Goal: Complete application form

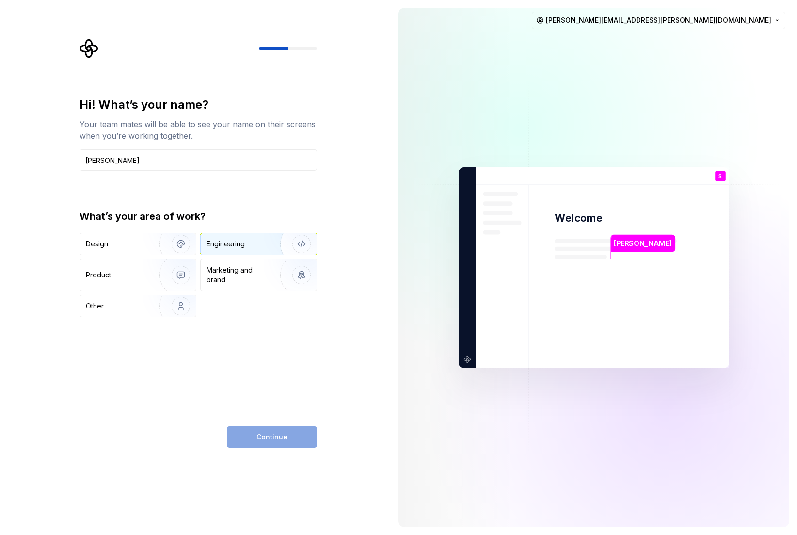
type input "Samyak Shah"
click at [269, 241] on img "button" at bounding box center [295, 243] width 62 height 65
click at [276, 440] on span "Continue" at bounding box center [271, 437] width 31 height 10
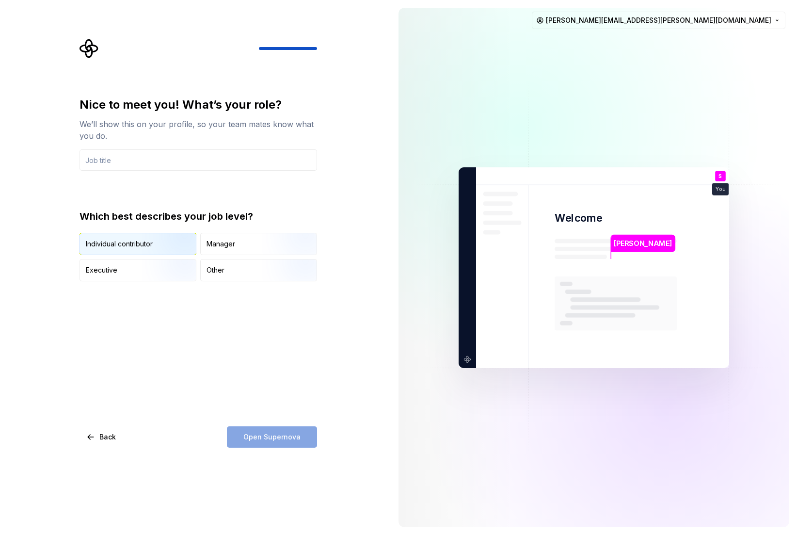
click at [132, 246] on div "Individual contributor" at bounding box center [119, 244] width 67 height 10
click at [127, 156] on input "text" at bounding box center [199, 159] width 238 height 21
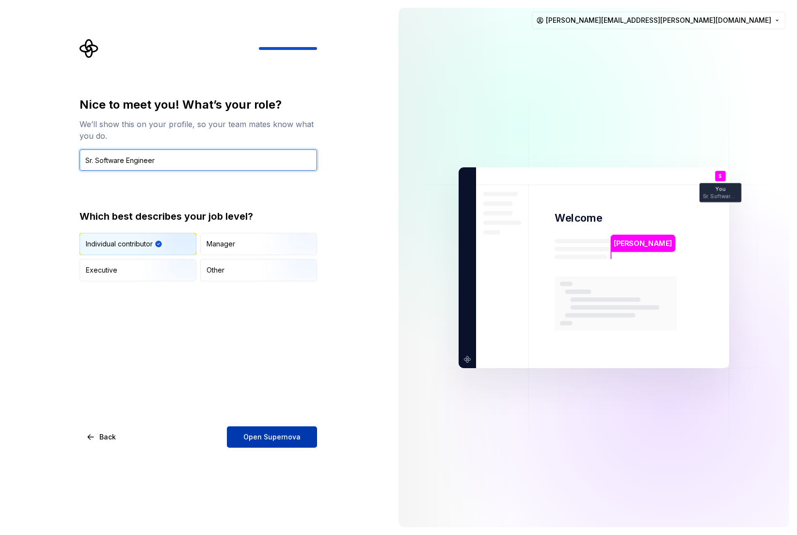
type input "Sr. Software Engineer"
click at [262, 434] on span "Open Supernova" at bounding box center [271, 437] width 57 height 10
